Goal: Information Seeking & Learning: Learn about a topic

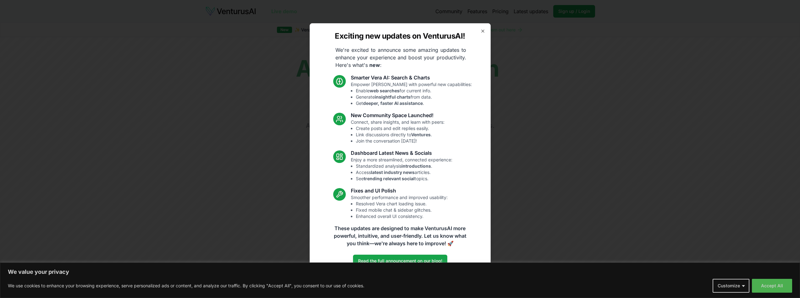
drag, startPoint x: 484, startPoint y: 29, endPoint x: 477, endPoint y: 90, distance: 61.3
click at [477, 90] on div "Exciting new updates on VenturusAI! We're excited to announce some amazing upda…" at bounding box center [400, 149] width 181 height 252
click at [484, 28] on div "Exciting new updates on VenturusAI! We're excited to announce some amazing upda…" at bounding box center [400, 149] width 181 height 252
click at [483, 30] on icon "button" at bounding box center [482, 31] width 5 height 5
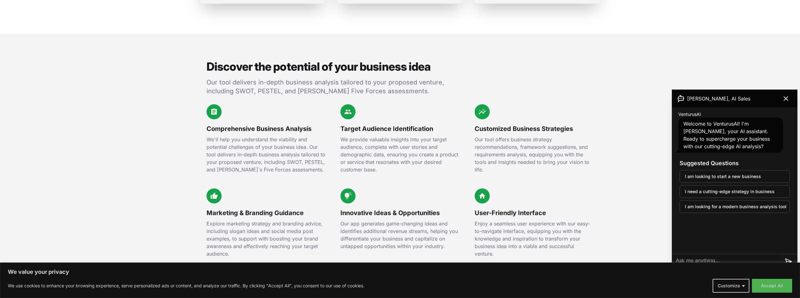
scroll to position [717, 0]
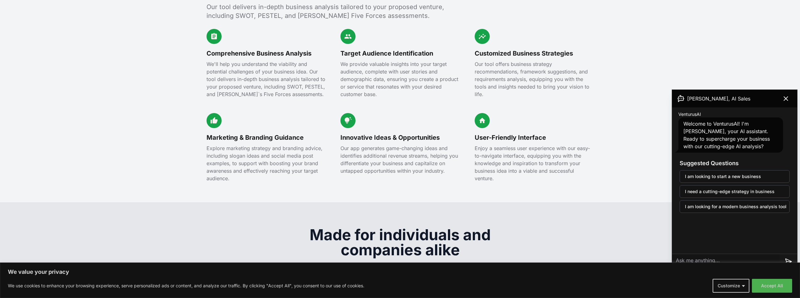
click at [788, 103] on button at bounding box center [786, 98] width 18 height 13
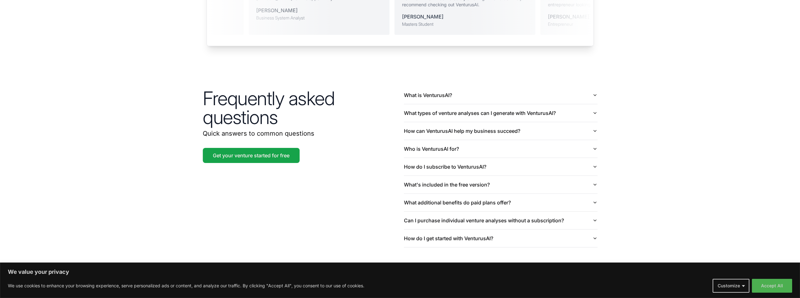
scroll to position [1457, 0]
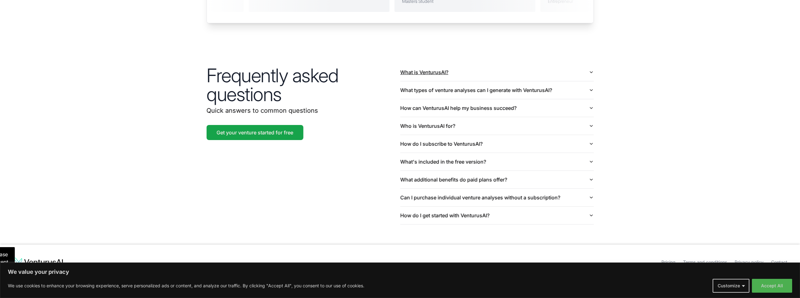
click at [439, 64] on button "What is VenturusAI?" at bounding box center [497, 73] width 194 height 18
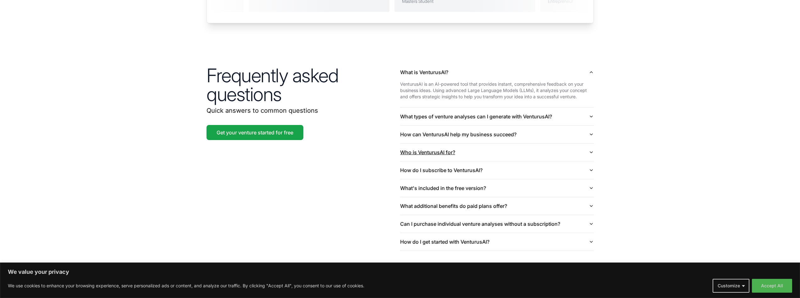
click at [447, 144] on button "Who is VenturusAI for?" at bounding box center [497, 153] width 194 height 18
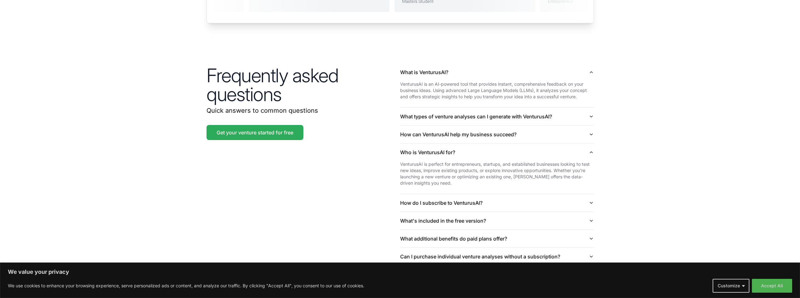
click at [250, 125] on link "Get your venture started for free" at bounding box center [255, 132] width 97 height 15
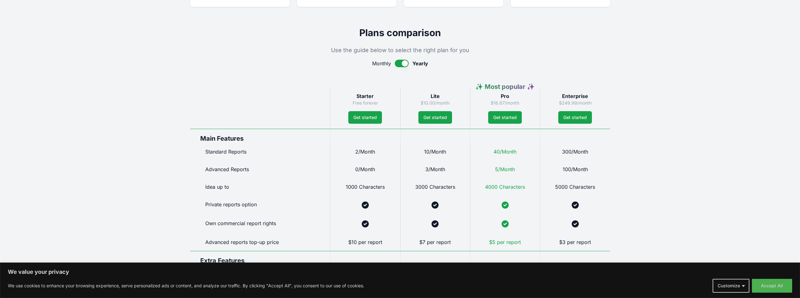
scroll to position [302, 0]
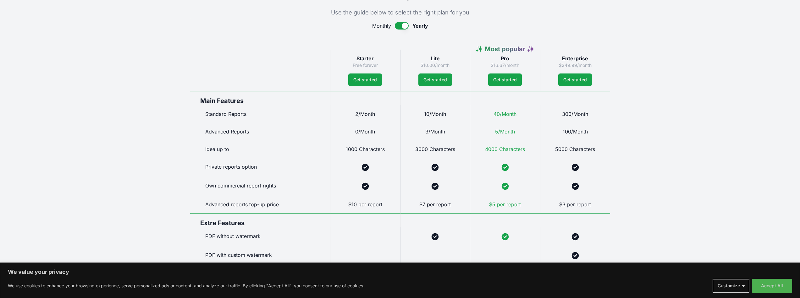
drag, startPoint x: 441, startPoint y: 214, endPoint x: 642, endPoint y: 226, distance: 202.0
click at [645, 227] on div "Live demo Community Features Pricing Latest updates Sign up / Login Login Live …" at bounding box center [400, 184] width 800 height 973
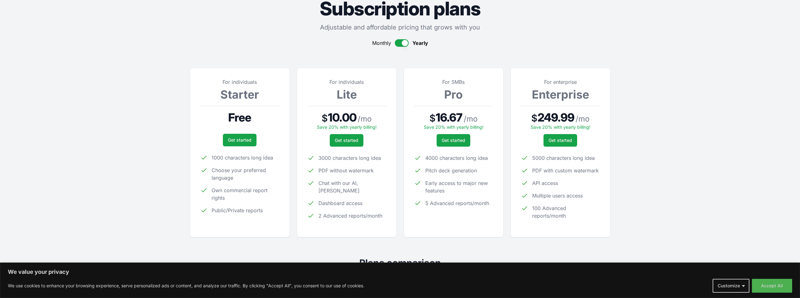
scroll to position [0, 0]
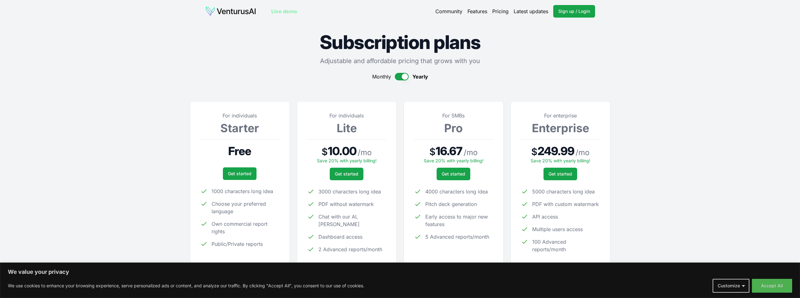
click at [481, 14] on link "Features" at bounding box center [478, 12] width 20 height 8
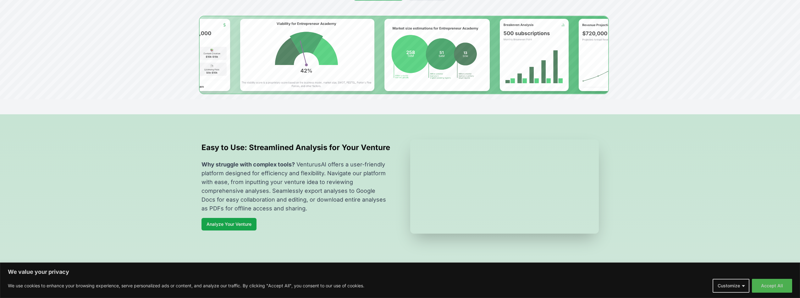
scroll to position [151, 0]
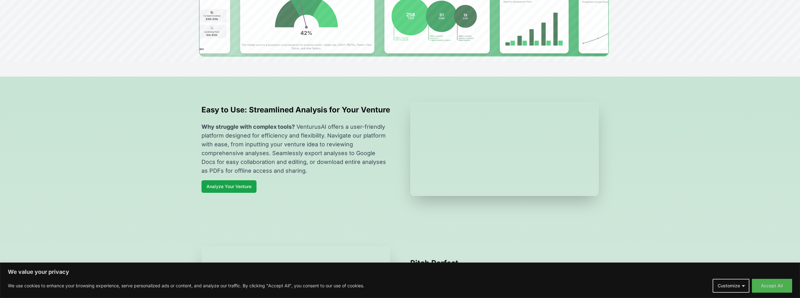
click at [472, 120] on video at bounding box center [504, 149] width 189 height 94
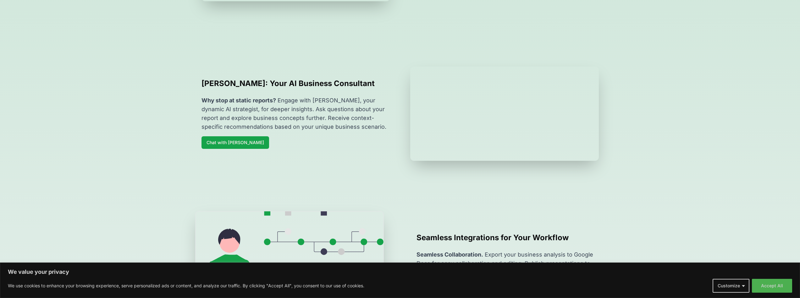
scroll to position [528, 0]
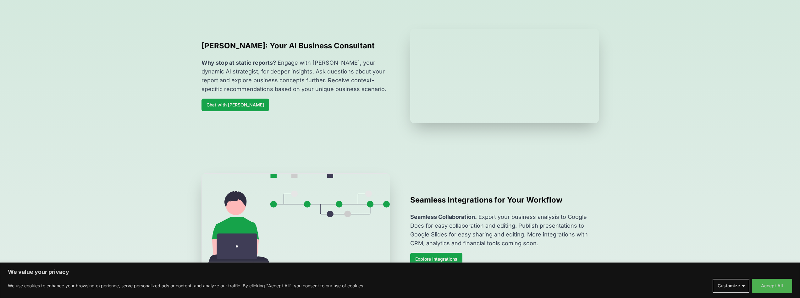
click at [591, 148] on section "[PERSON_NAME]: Your AI Business Consultant Why stop at static reports? Engage w…" at bounding box center [400, 76] width 800 height 145
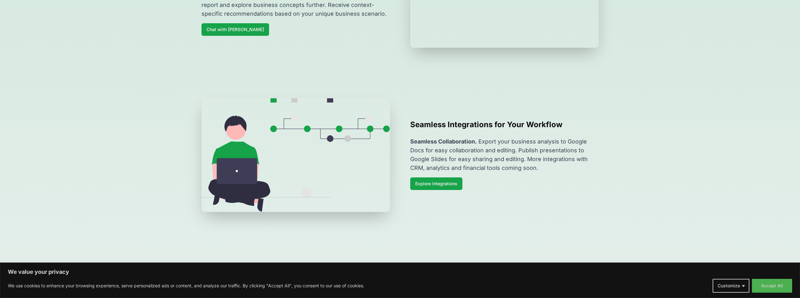
scroll to position [641, 0]
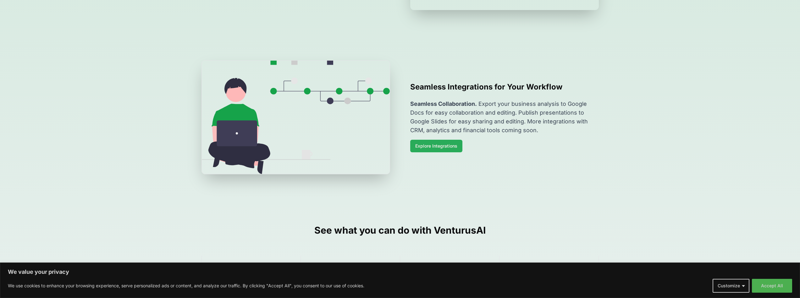
click at [438, 153] on link "Explore Integrations" at bounding box center [436, 146] width 52 height 13
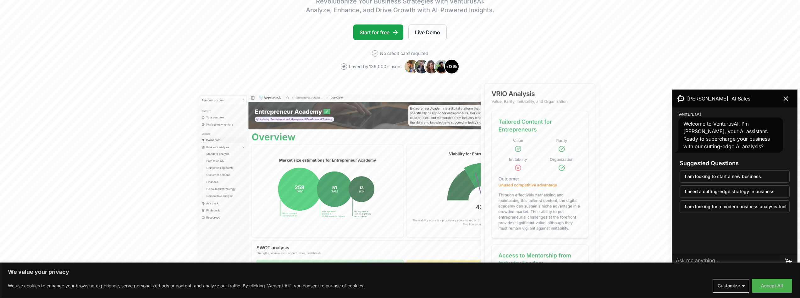
scroll to position [151, 0]
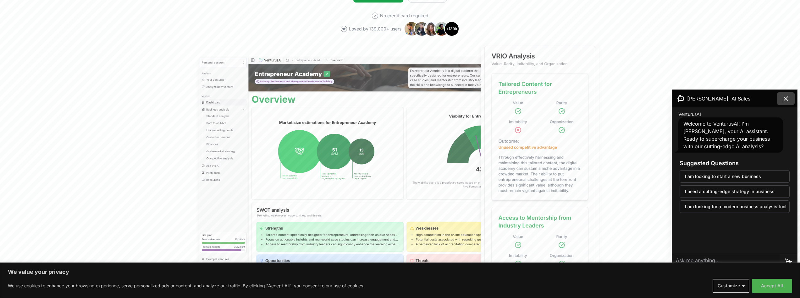
click at [783, 97] on icon at bounding box center [786, 99] width 8 height 8
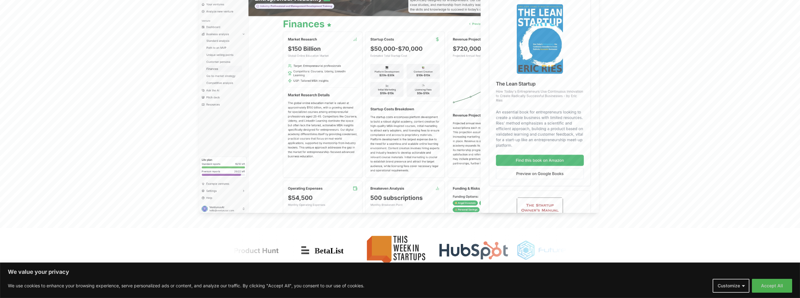
scroll to position [0, 0]
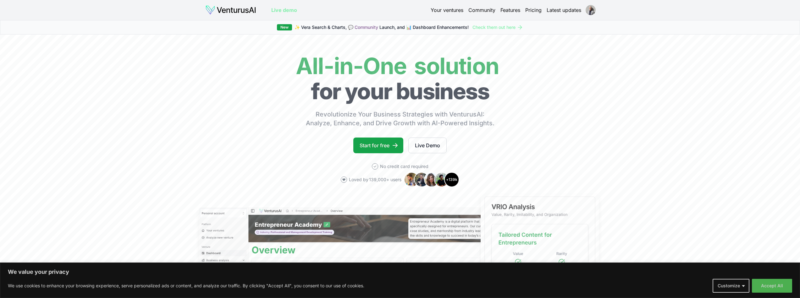
click at [285, 12] on link "Live demo" at bounding box center [284, 10] width 26 height 8
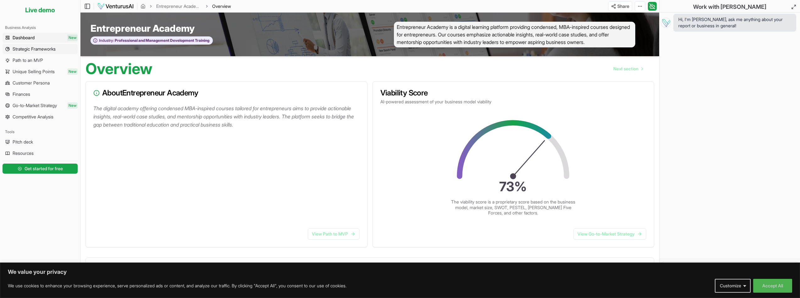
click at [34, 49] on span "Strategic Frameworks" at bounding box center [34, 49] width 43 height 6
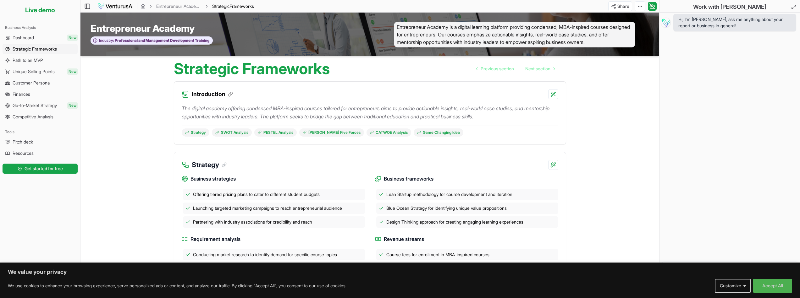
click at [465, 69] on div "Strategic Frameworks Previous section Next section" at bounding box center [370, 66] width 402 height 20
click at [37, 29] on div "Business Analysis" at bounding box center [40, 28] width 75 height 10
click at [32, 36] on div "Business Analysis Dashboard New Strategic Frameworks Path to an MVP Unique Sell…" at bounding box center [40, 72] width 80 height 104
click at [26, 41] on span "Dashboard" at bounding box center [23, 38] width 21 height 6
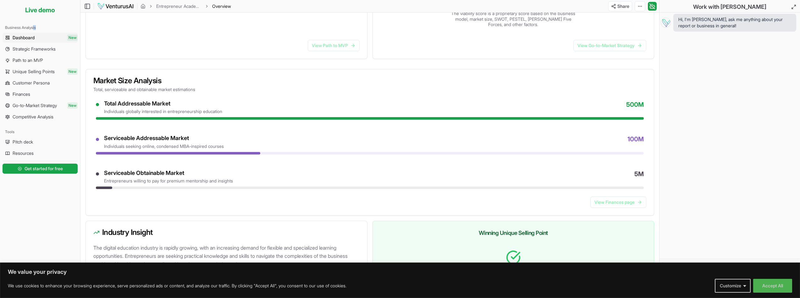
scroll to position [266, 0]
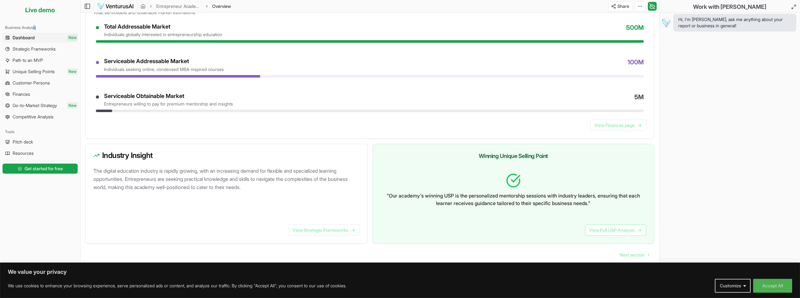
click at [772, 297] on div "We value your privacy We use cookies to enhance your browsing experience, serve…" at bounding box center [400, 281] width 800 height 36
click at [767, 291] on button "Accept All" at bounding box center [772, 286] width 39 height 14
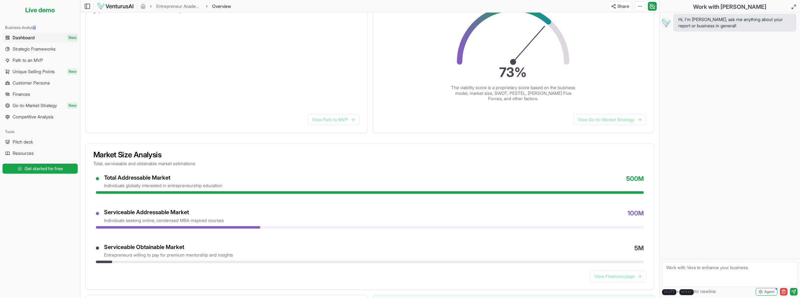
scroll to position [152, 0]
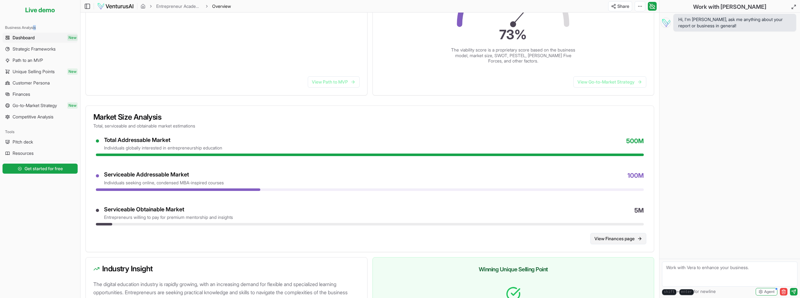
click at [612, 240] on link "View Finances page" at bounding box center [619, 238] width 56 height 11
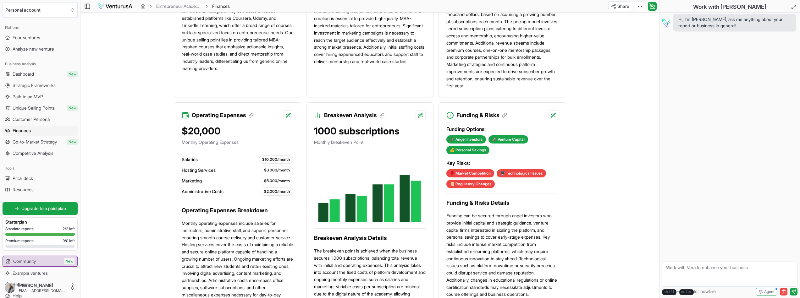
scroll to position [415, 0]
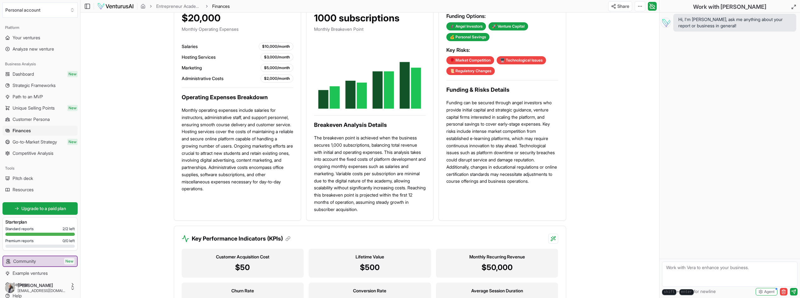
click at [357, 100] on icon at bounding box center [370, 78] width 112 height 63
click at [360, 99] on icon at bounding box center [362, 96] width 10 height 26
click at [352, 24] on div "1000 subscriptions Monthly Breakeven Point" at bounding box center [370, 24] width 112 height 25
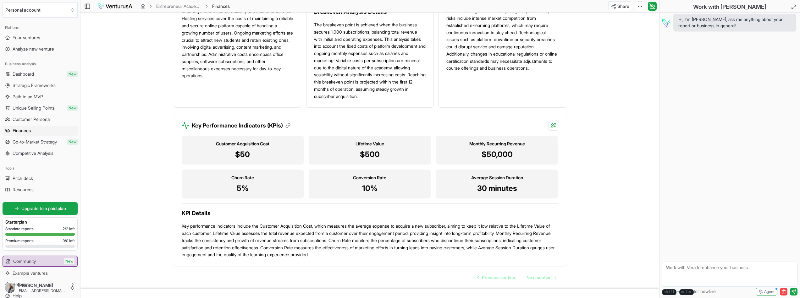
scroll to position [551, 0]
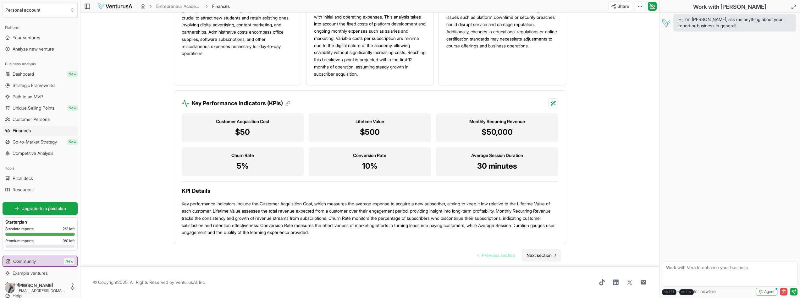
click at [541, 260] on link "Next section" at bounding box center [542, 255] width 40 height 13
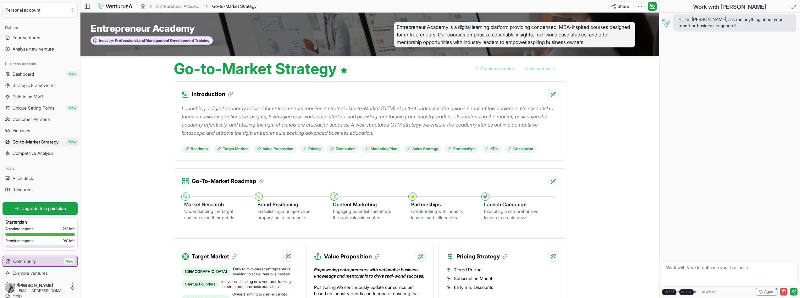
scroll to position [75, 0]
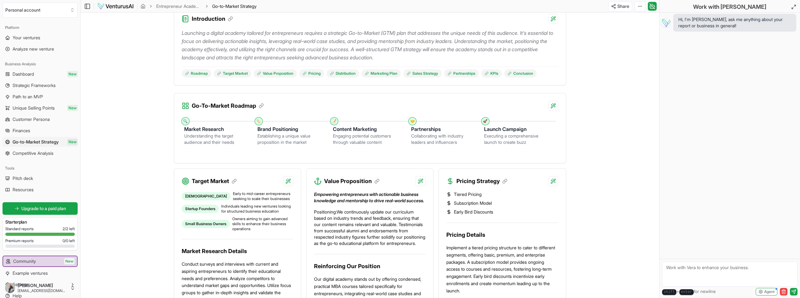
drag, startPoint x: 413, startPoint y: 119, endPoint x: 413, endPoint y: 123, distance: 4.7
click at [413, 121] on div "🤝" at bounding box center [413, 122] width 8 height 8
click at [413, 123] on div "🤝" at bounding box center [412, 121] width 5 height 5
click at [262, 106] on icon at bounding box center [261, 106] width 6 height 6
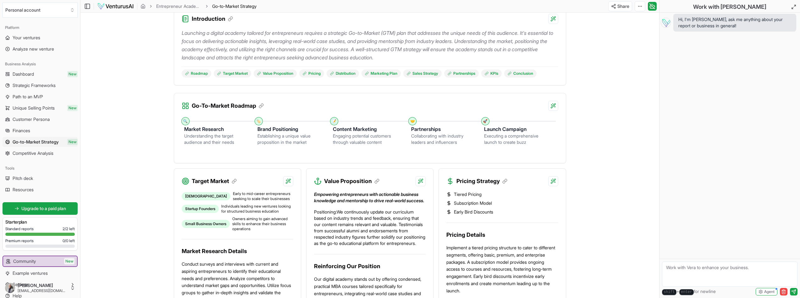
scroll to position [152, 0]
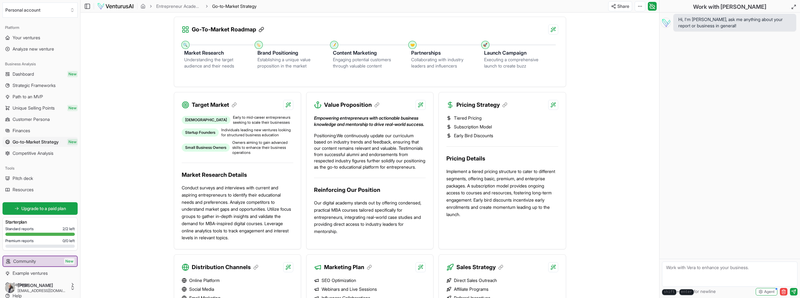
click at [262, 30] on icon at bounding box center [261, 30] width 6 height 6
click at [237, 103] on icon at bounding box center [234, 105] width 6 height 6
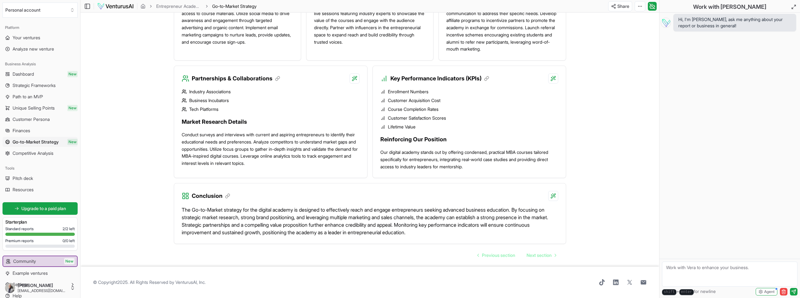
scroll to position [493, 0]
click at [27, 179] on span "Pitch deck" at bounding box center [23, 178] width 20 height 6
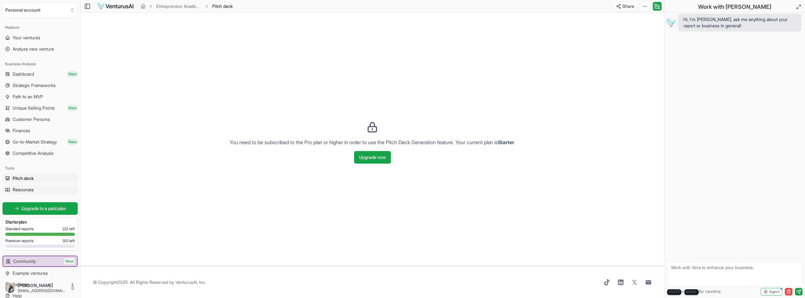
click at [40, 192] on link "Resources" at bounding box center [40, 190] width 75 height 10
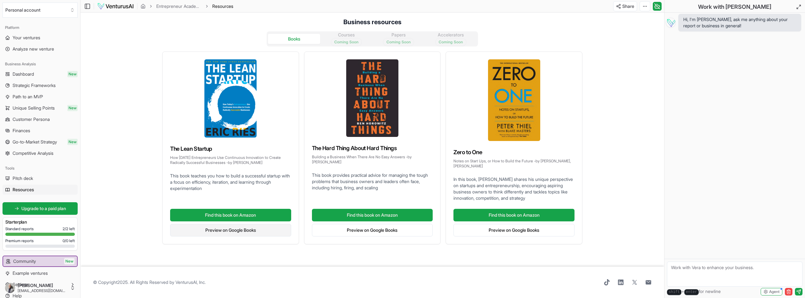
click at [214, 228] on link "Preview on Google Books" at bounding box center [230, 230] width 121 height 13
